Goal: Manage account settings

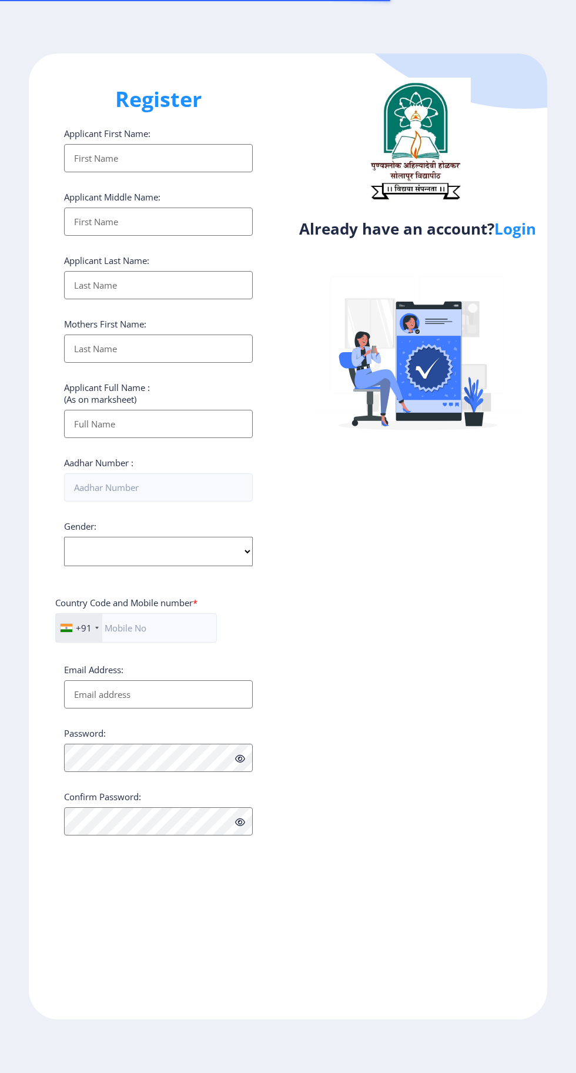
select select
click at [513, 229] on link "Login" at bounding box center [515, 228] width 42 height 21
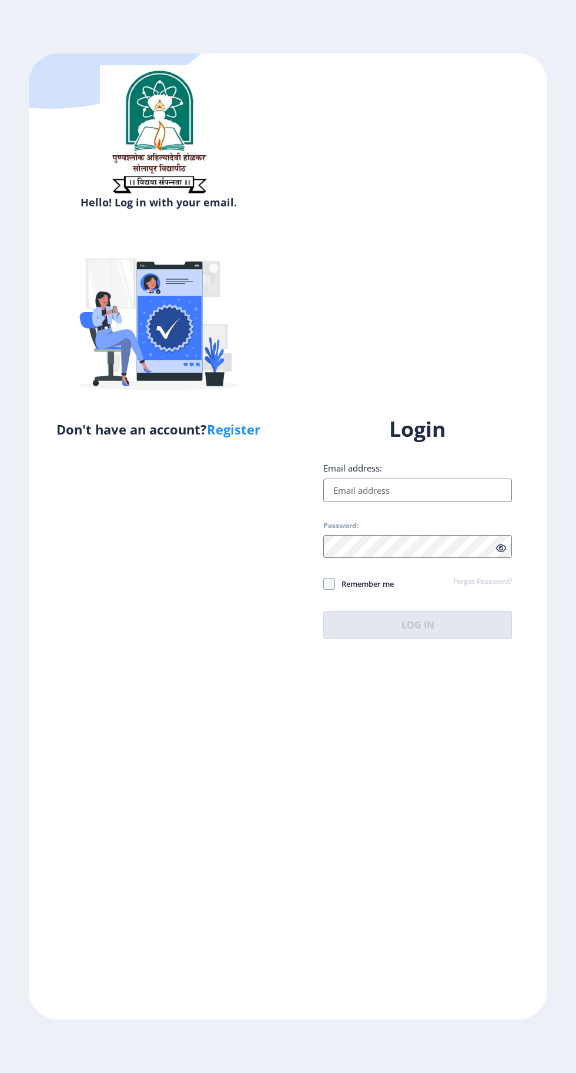
click at [388, 502] on input "Email address:" at bounding box center [417, 491] width 189 height 24
type input "[EMAIL_ADDRESS][DOMAIN_NAME]"
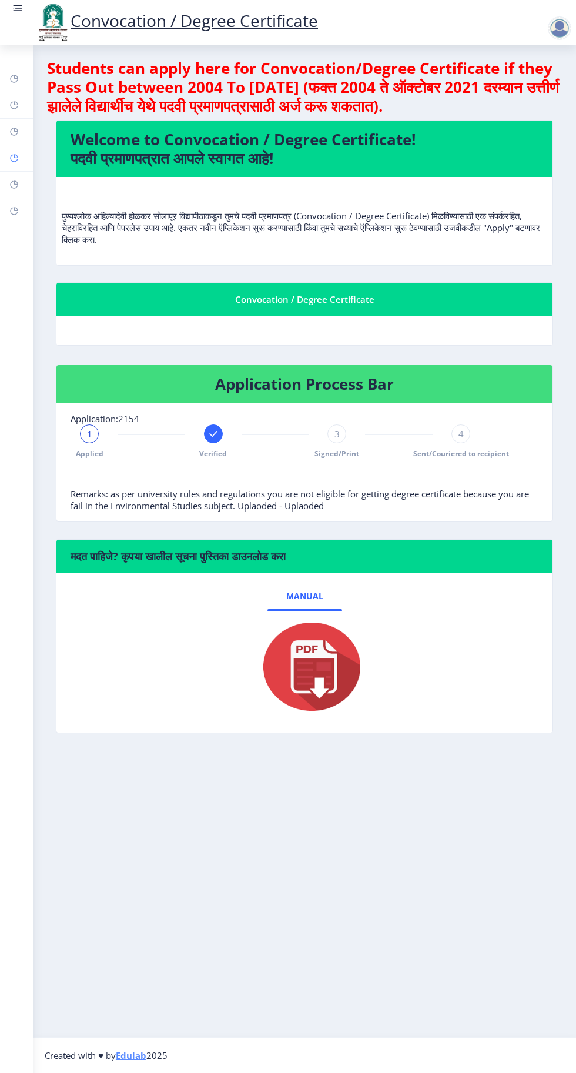
click at [14, 158] on rect at bounding box center [13, 157] width 9 height 9
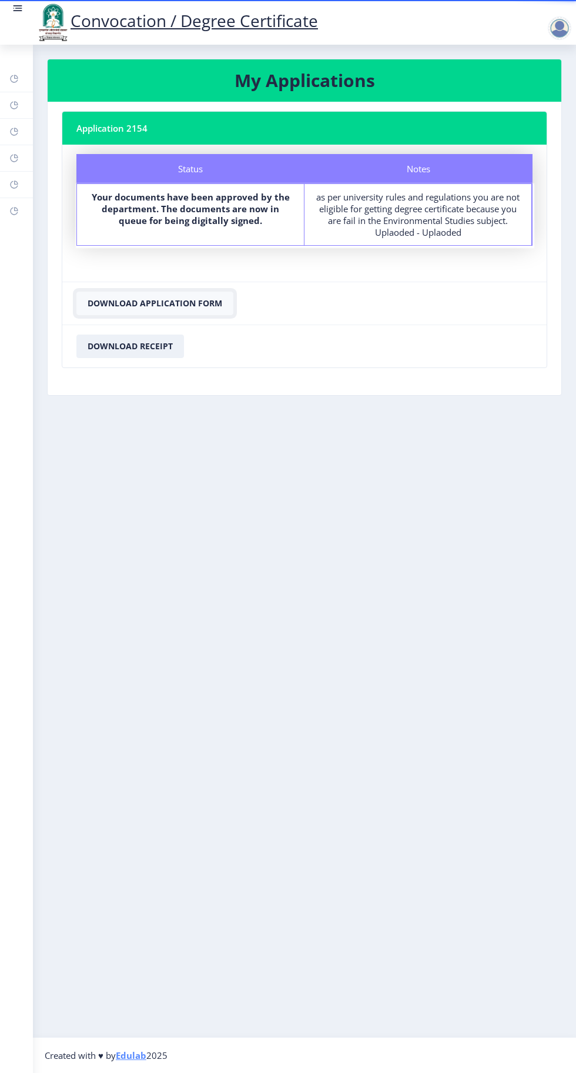
click at [196, 306] on button "Download Application Form" at bounding box center [154, 304] width 157 height 24
click at [178, 298] on button "Download Application Form" at bounding box center [154, 304] width 157 height 24
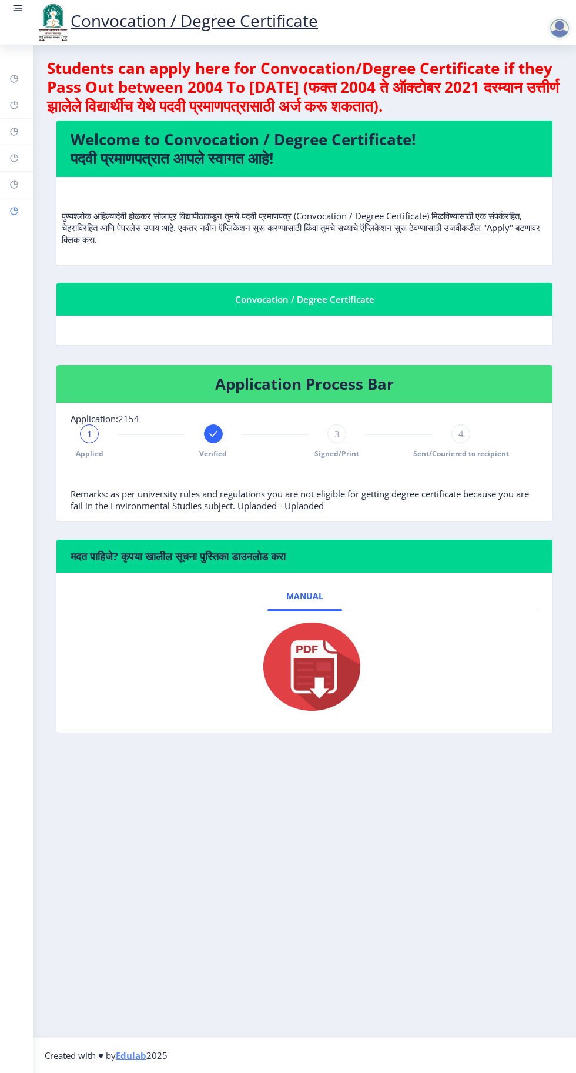
click at [14, 210] on rect at bounding box center [13, 210] width 9 height 9
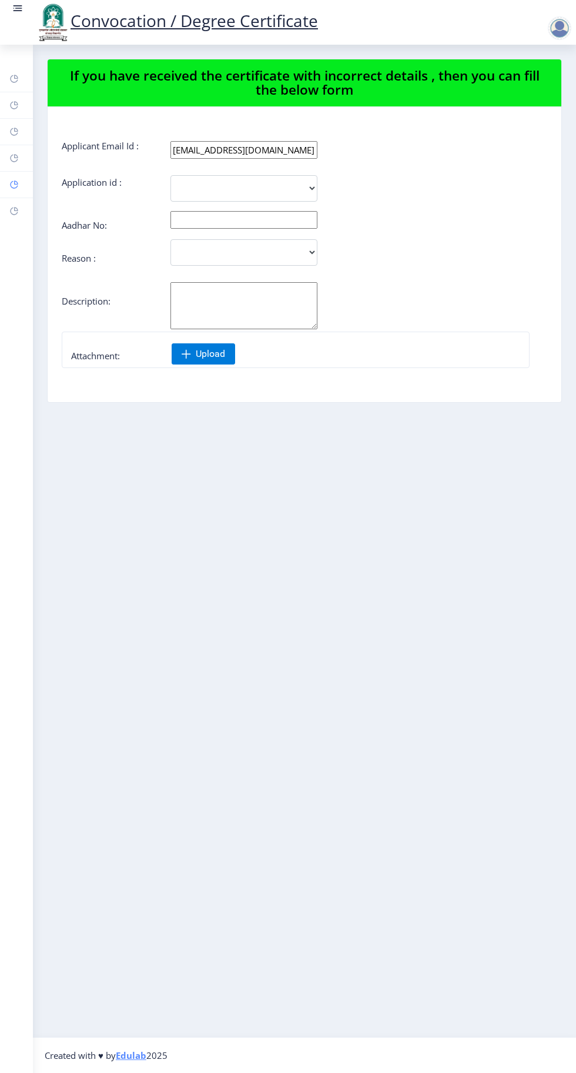
click at [31, 179] on link "Payment issue" at bounding box center [16, 185] width 33 height 26
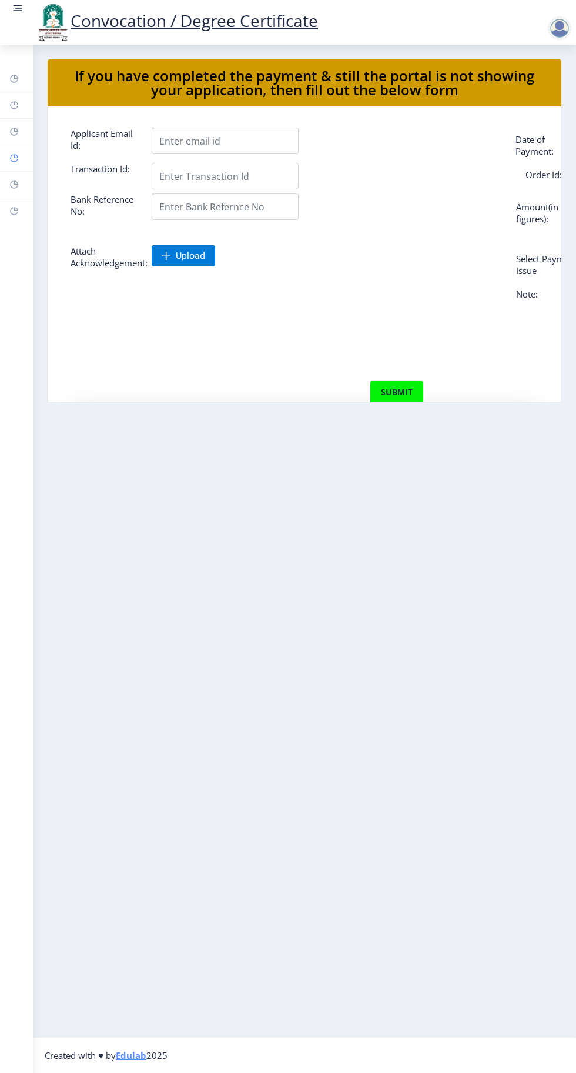
click at [14, 158] on rect at bounding box center [13, 157] width 9 height 9
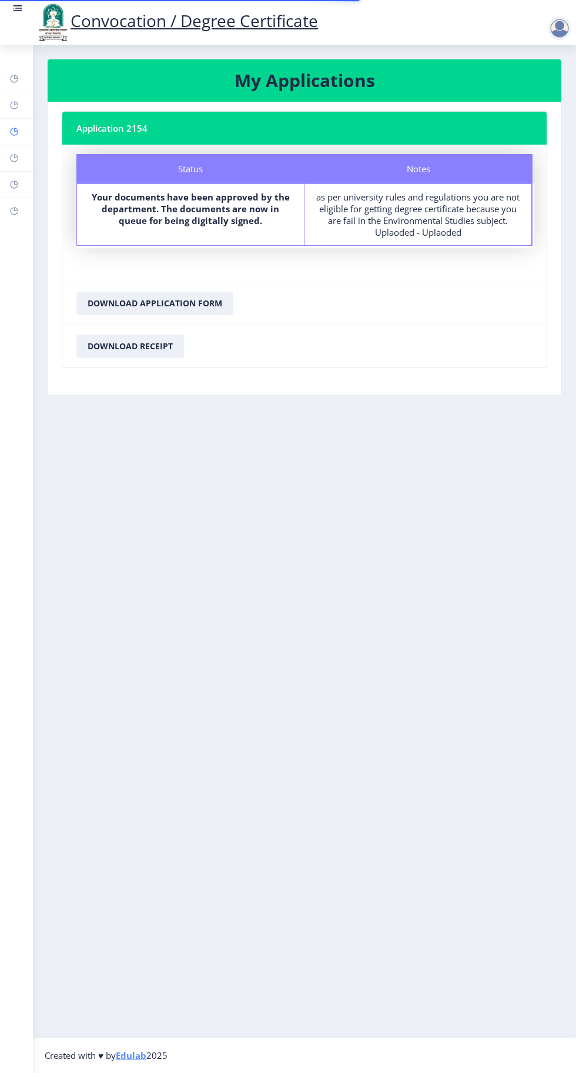
click at [16, 135] on rect at bounding box center [13, 131] width 9 height 9
select select
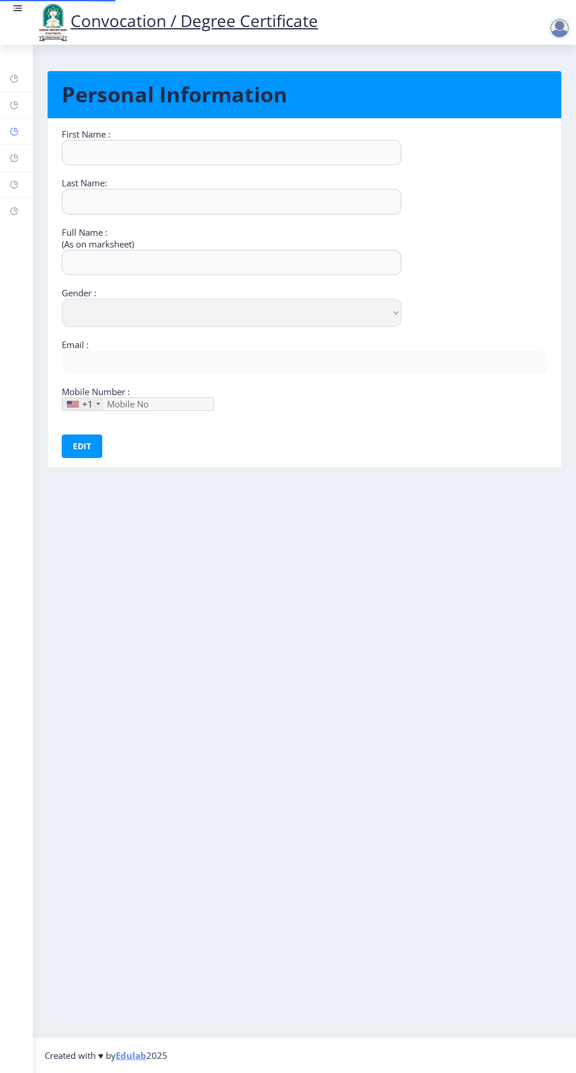
type input "Sandhyrani"
type input "Yalgonda"
type input "[PERSON_NAME]"
select select "[DEMOGRAPHIC_DATA]"
type input "[EMAIL_ADDRESS][DOMAIN_NAME]"
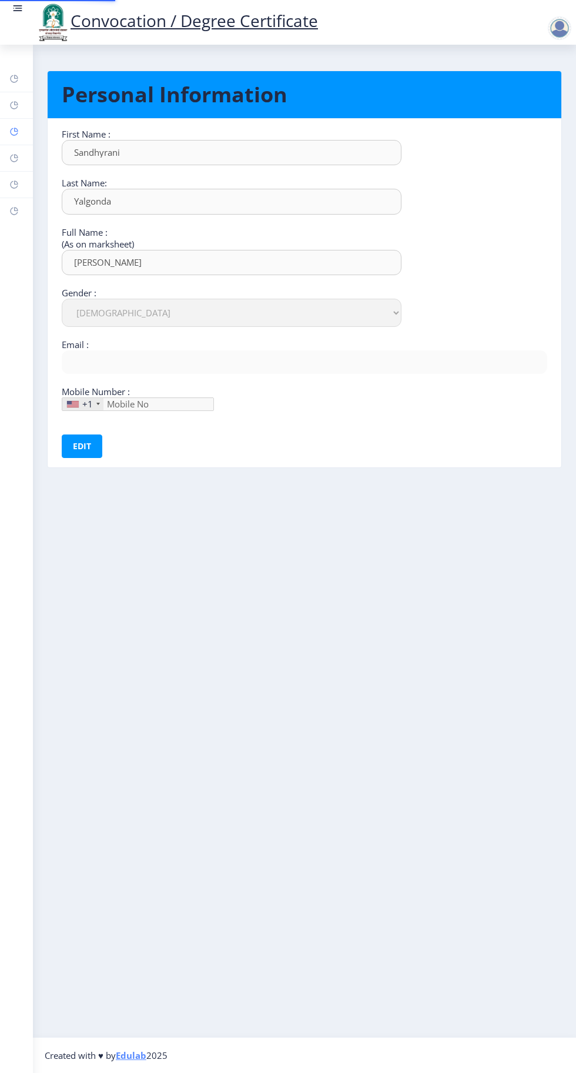
type input "9049773177"
click at [14, 105] on rect at bounding box center [13, 105] width 9 height 9
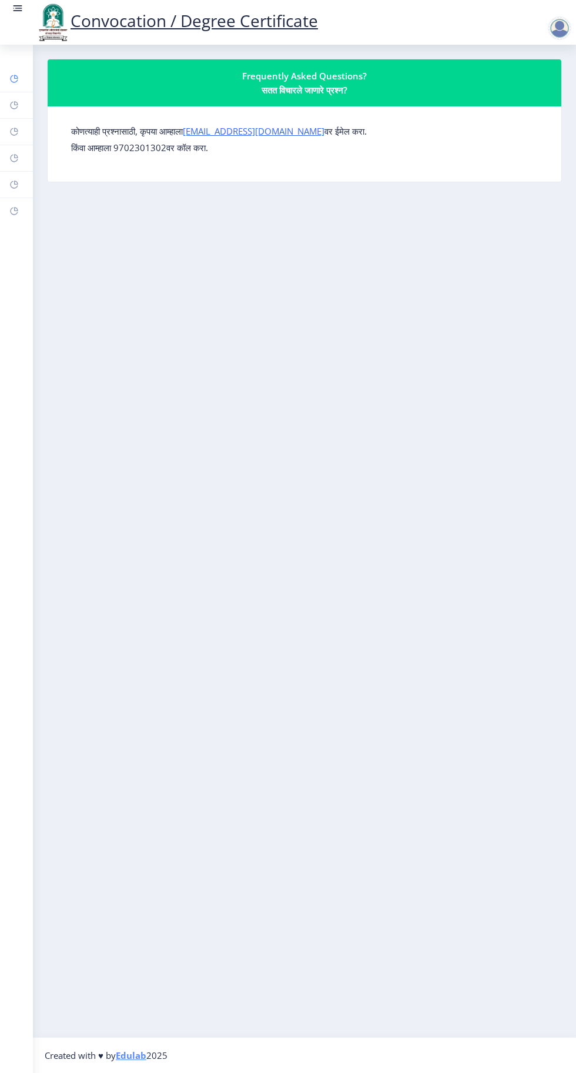
click at [17, 81] on rect at bounding box center [13, 78] width 9 height 9
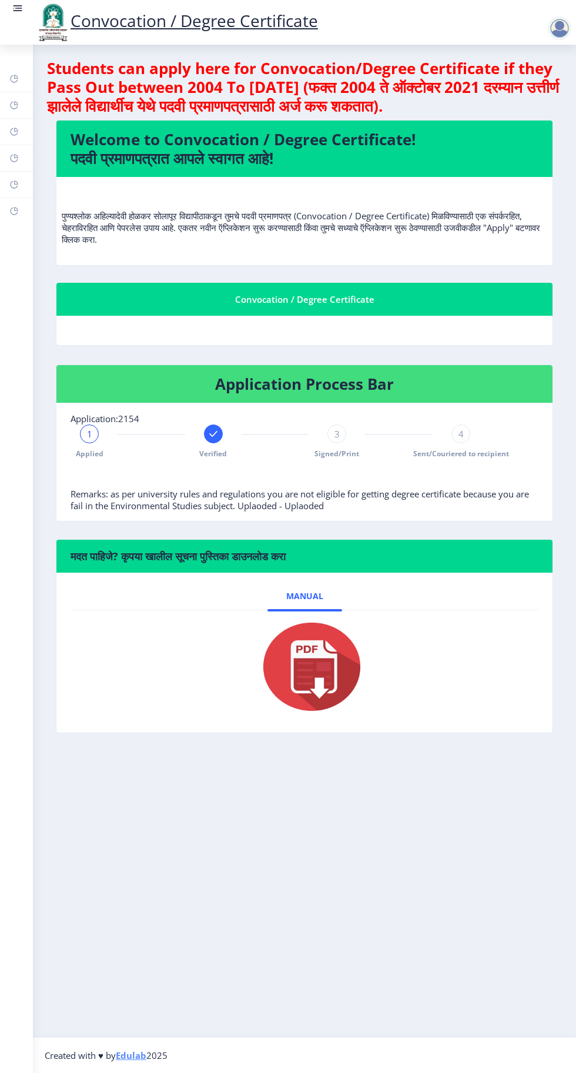
click at [159, 974] on nb-layout-column "Students can apply here for Convocation/Degree Certificate if they Pass Out bet…" at bounding box center [304, 541] width 543 height 992
click at [539, 19] on div at bounding box center [562, 22] width 52 height 40
click at [556, 37] on div at bounding box center [560, 28] width 24 height 24
click at [526, 99] on link "Log out" at bounding box center [529, 92] width 94 height 28
